Goal: Information Seeking & Learning: Understand process/instructions

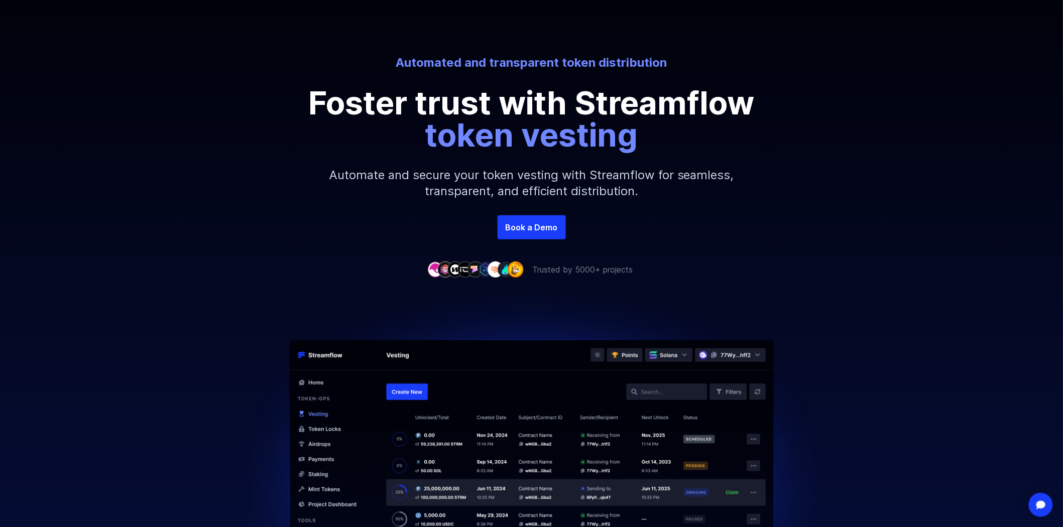
scroll to position [100, 0]
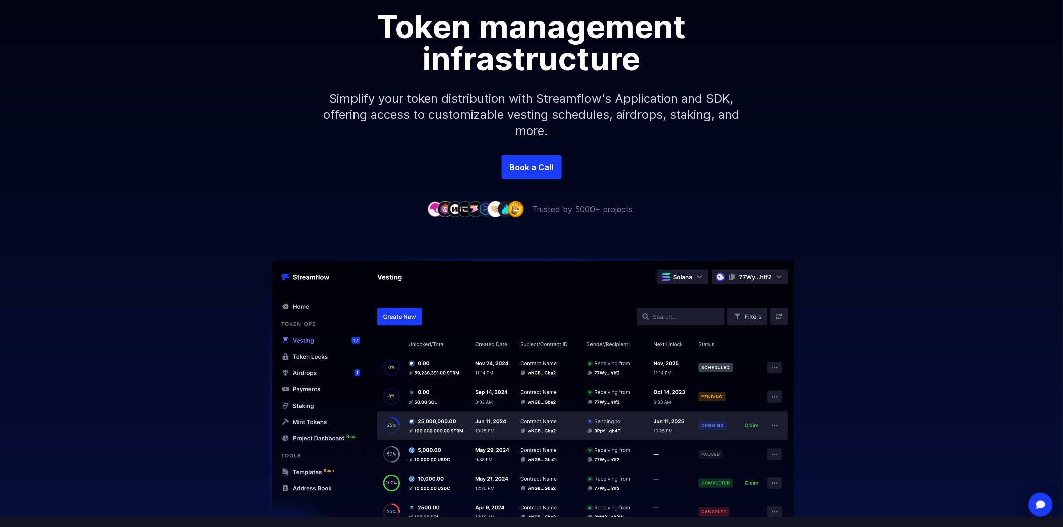
scroll to position [201, 0]
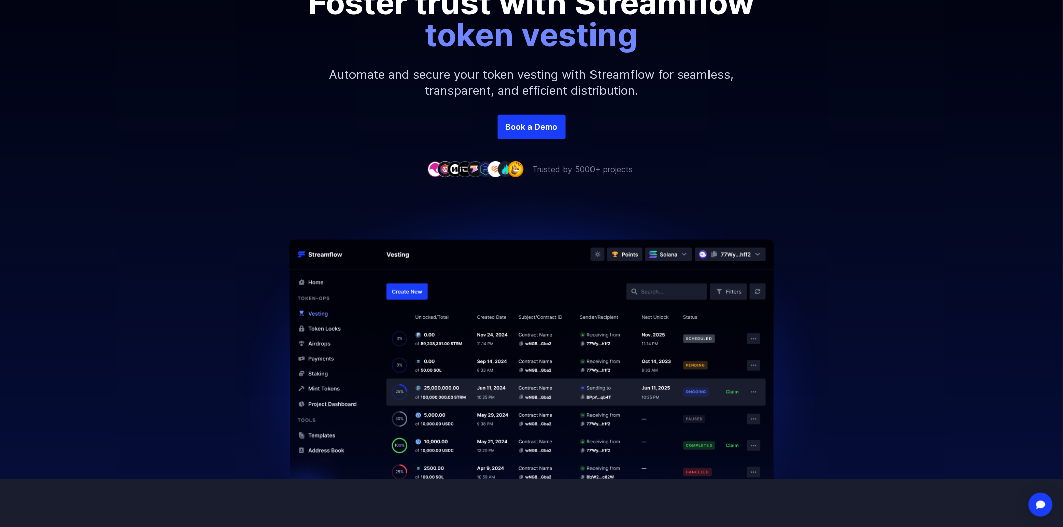
scroll to position [201, 0]
